Goal: Find specific page/section: Find specific page/section

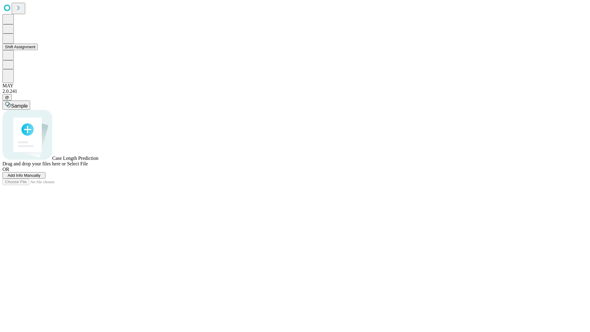
click at [38, 50] on button "Shift Assignment" at bounding box center [19, 47] width 35 height 6
